Goal: Information Seeking & Learning: Learn about a topic

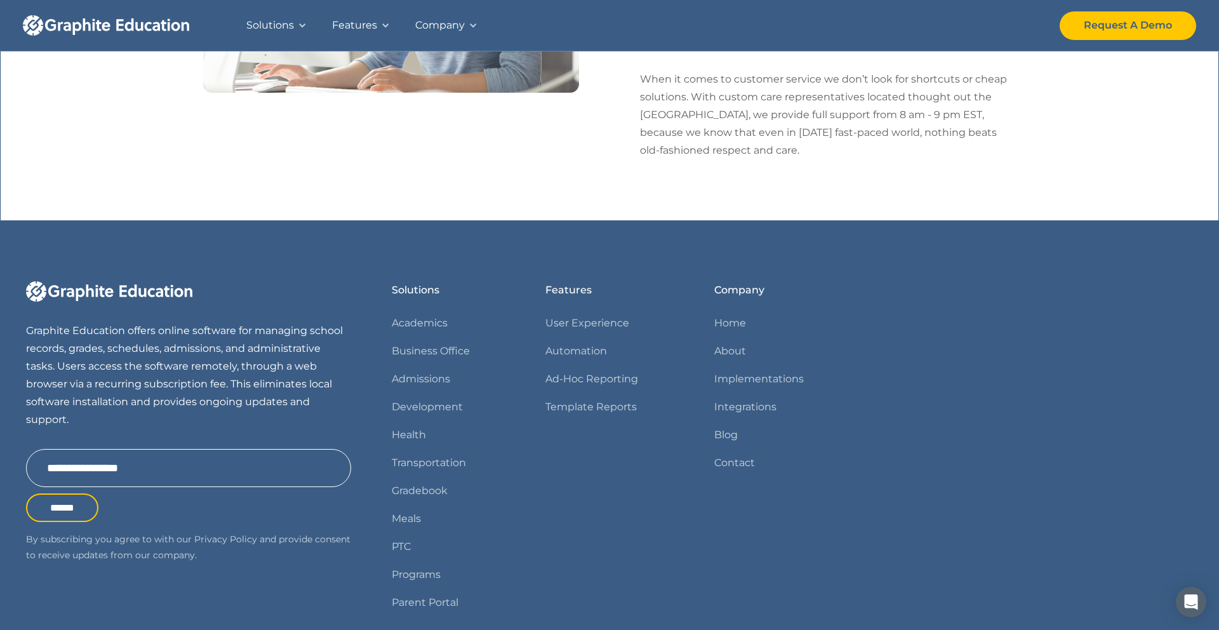
scroll to position [1464, 0]
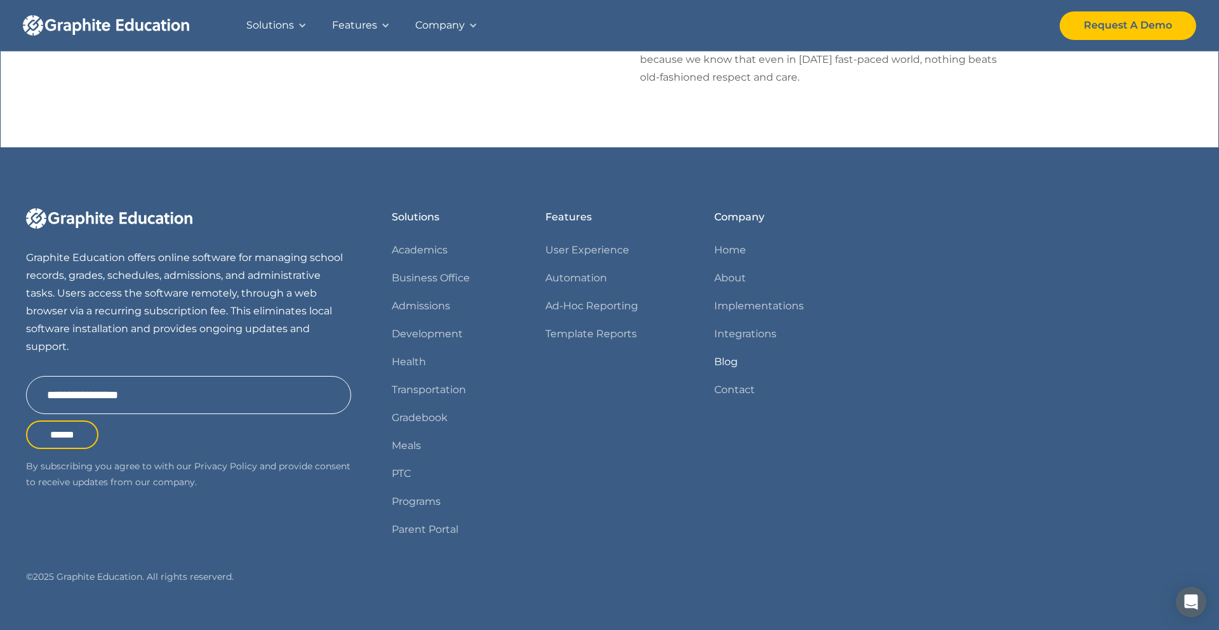
click at [730, 353] on link "Blog" at bounding box center [725, 362] width 23 height 18
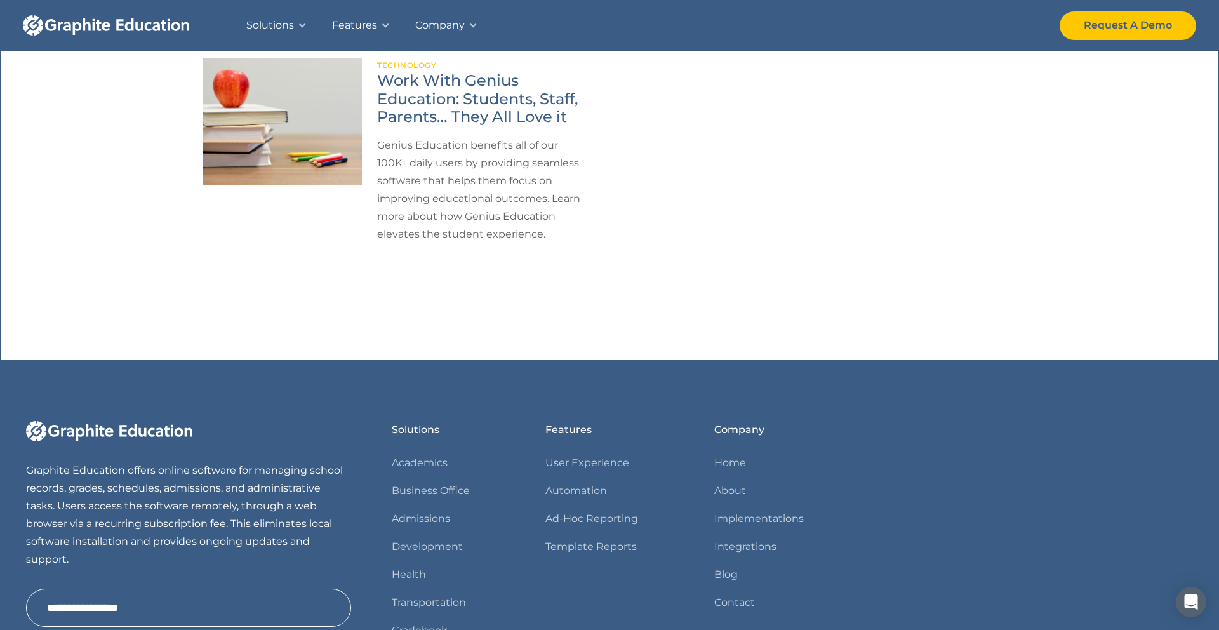
scroll to position [762, 0]
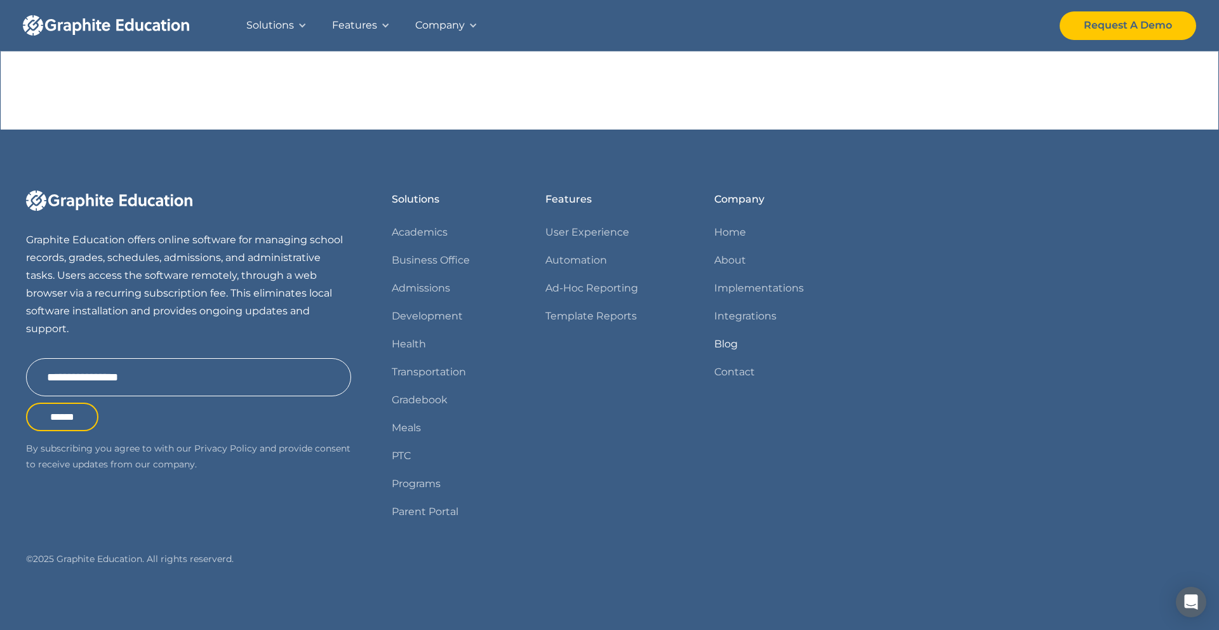
click at [725, 344] on link "Blog" at bounding box center [725, 344] width 23 height 18
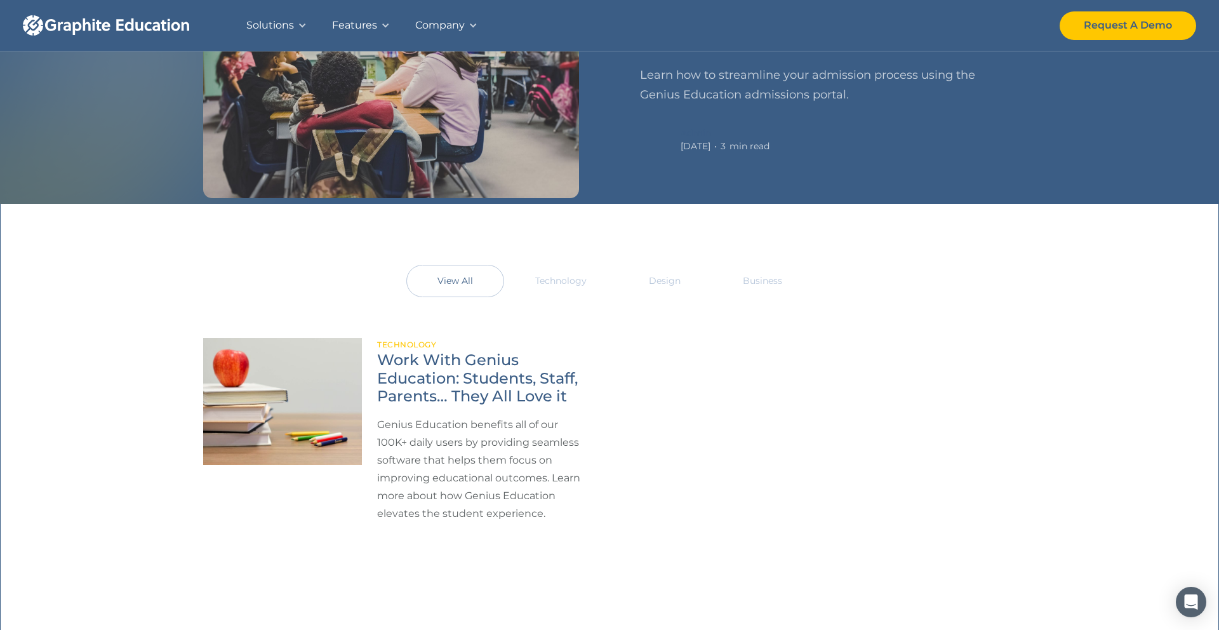
scroll to position [254, 0]
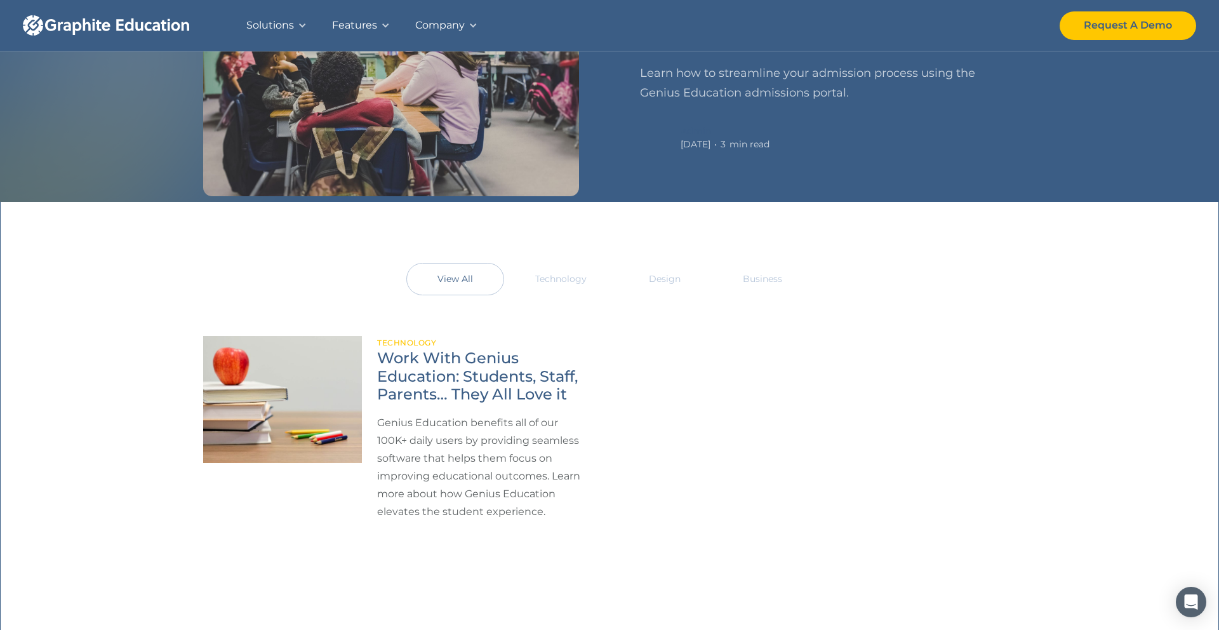
click at [533, 269] on link "Technology" at bounding box center [561, 279] width 114 height 32
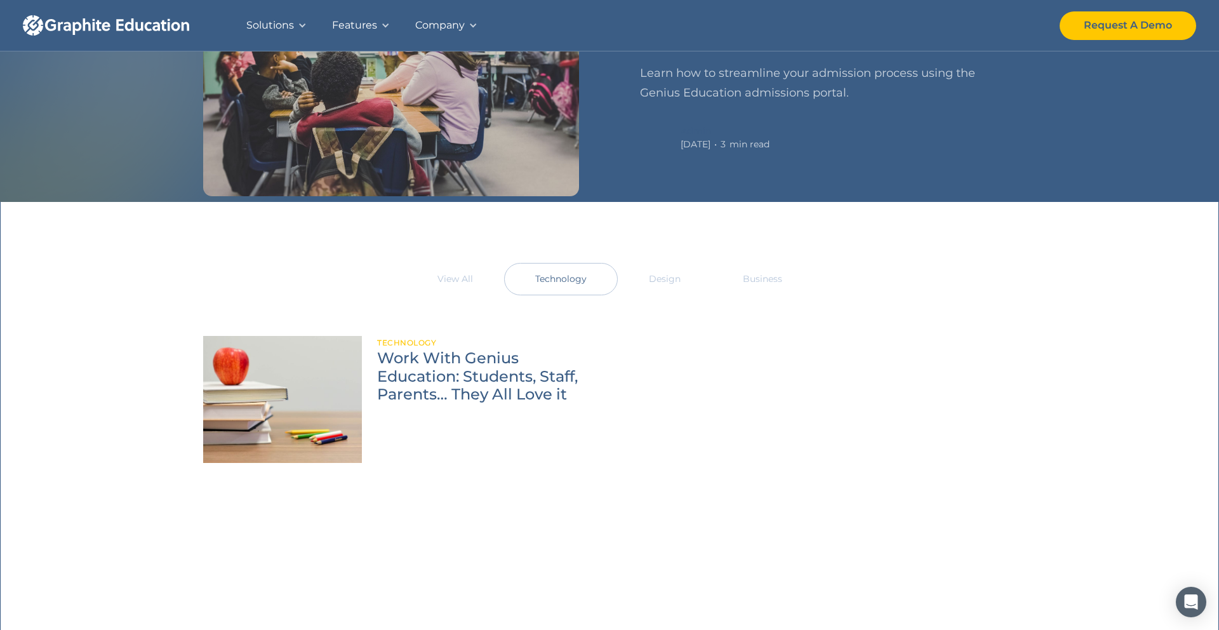
click at [444, 288] on link "View All" at bounding box center [455, 279] width 98 height 32
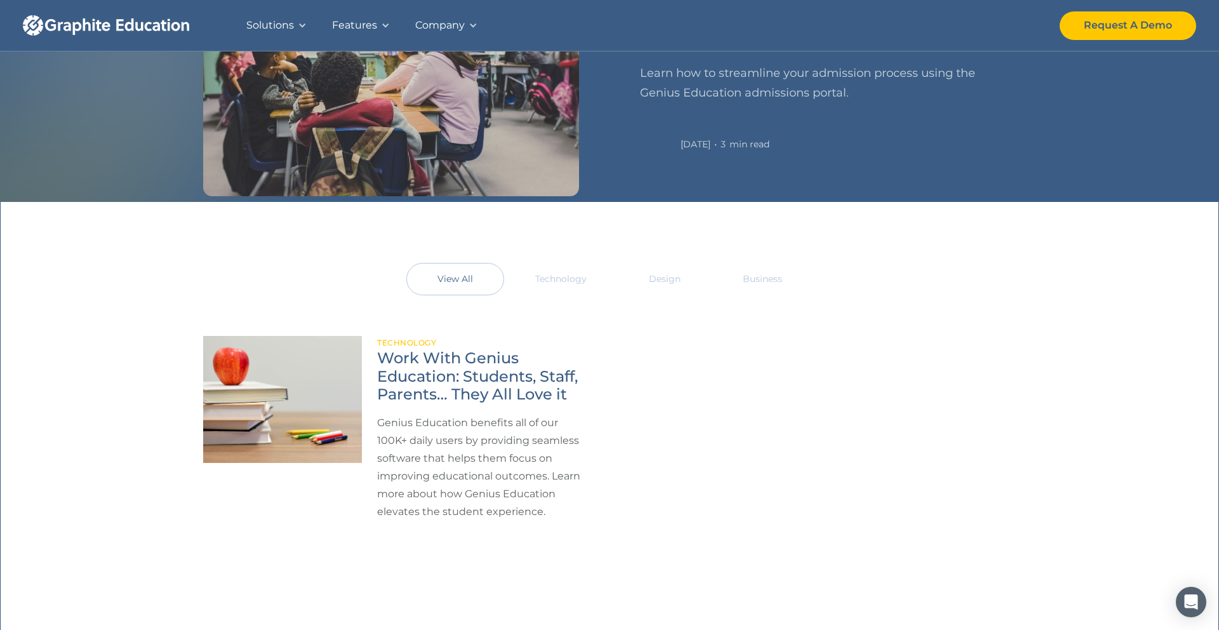
click at [444, 288] on link "View All" at bounding box center [455, 279] width 98 height 32
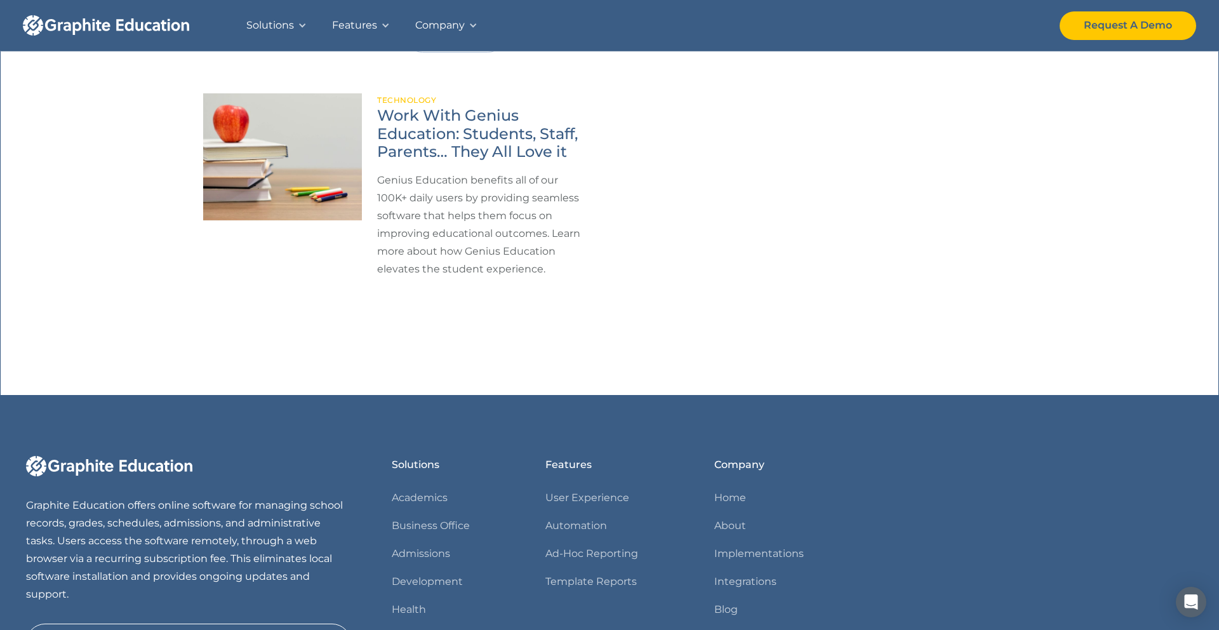
scroll to position [524, 0]
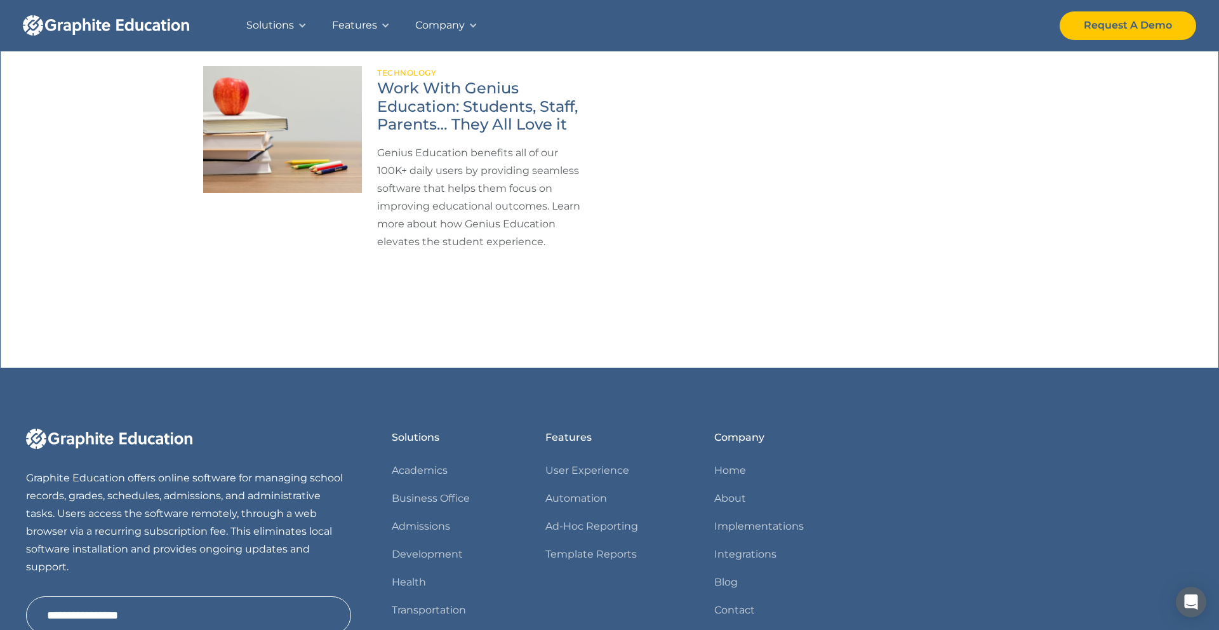
click at [401, 77] on div "Technology" at bounding box center [483, 72] width 212 height 13
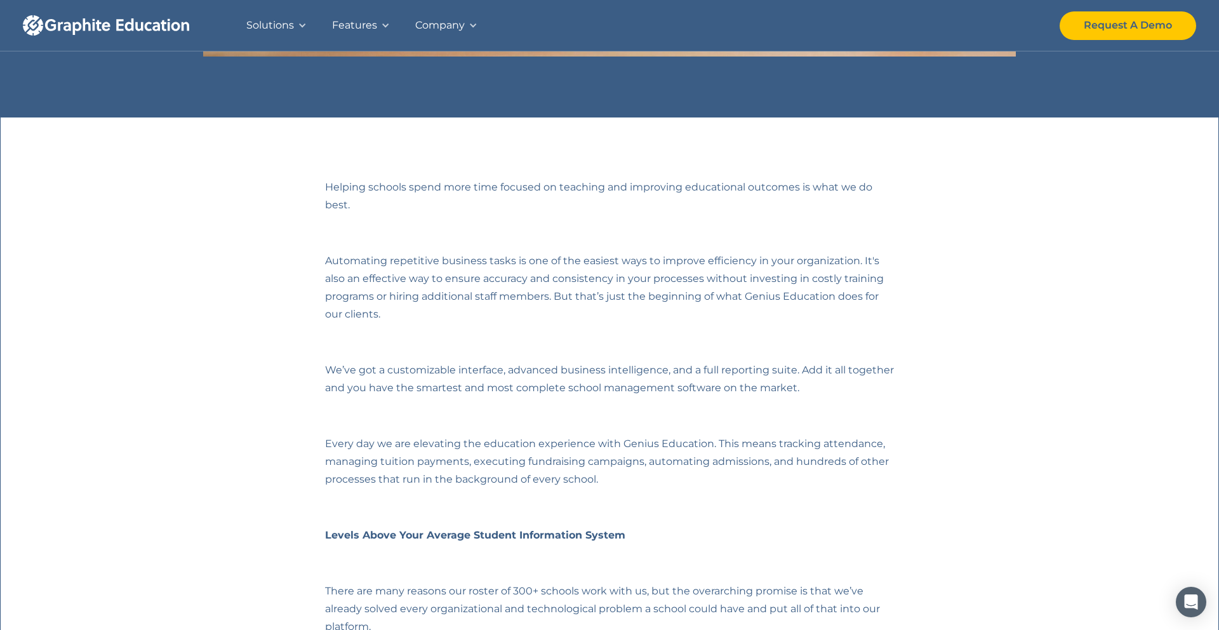
scroll to position [657, 0]
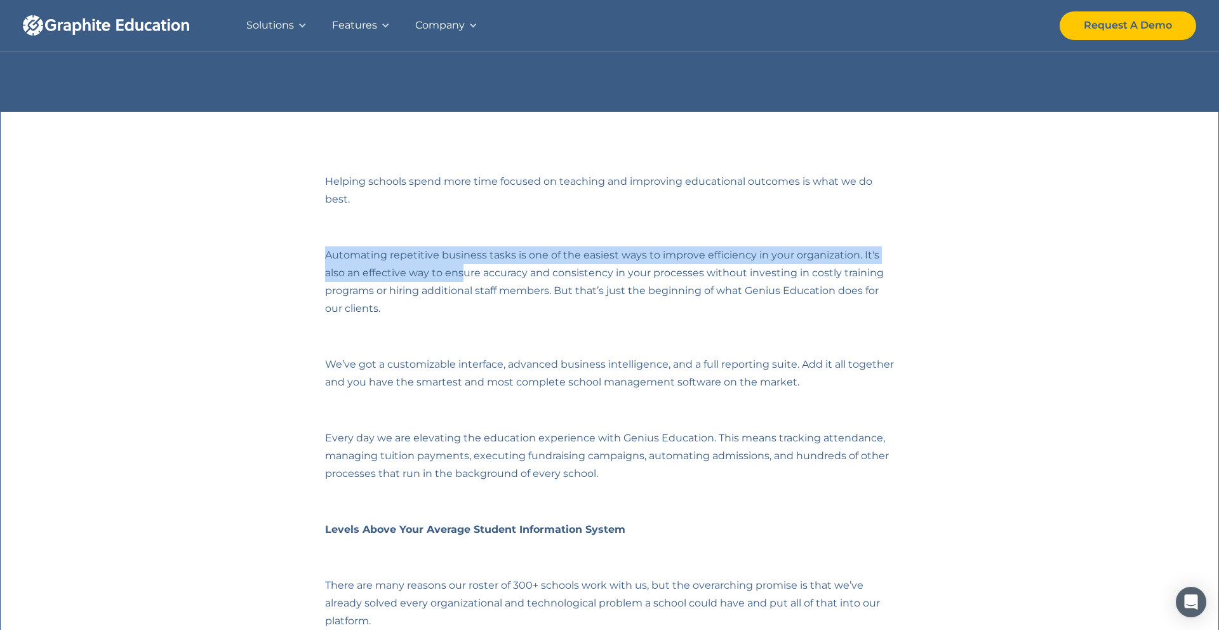
drag, startPoint x: 384, startPoint y: 191, endPoint x: 461, endPoint y: 282, distance: 118.9
